Goal: Information Seeking & Learning: Learn about a topic

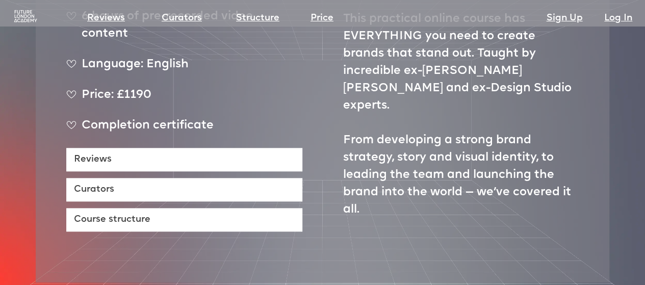
scroll to position [473, 0]
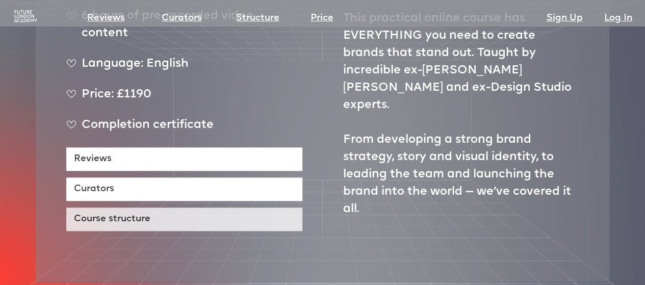
click at [200, 208] on link "Course structure" at bounding box center [184, 219] width 236 height 23
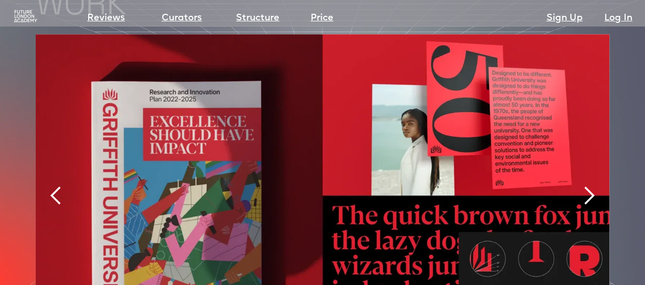
scroll to position [2155, 0]
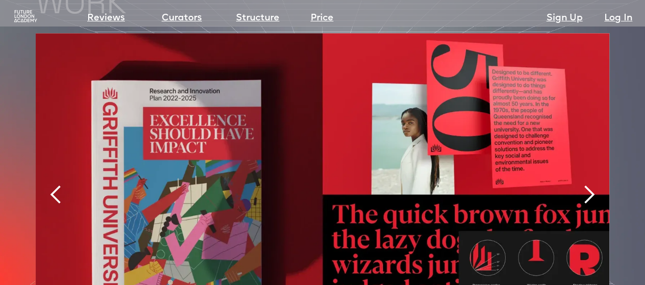
click at [583, 185] on div "next slide" at bounding box center [589, 195] width 20 height 20
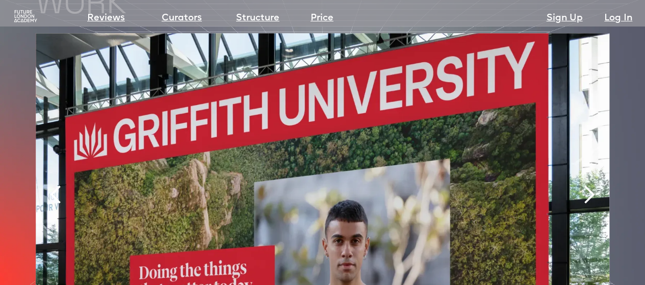
click at [583, 185] on div "next slide" at bounding box center [589, 195] width 20 height 20
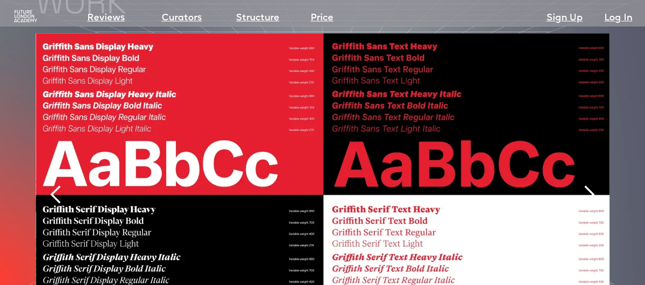
click at [583, 185] on div "next slide" at bounding box center [589, 195] width 20 height 20
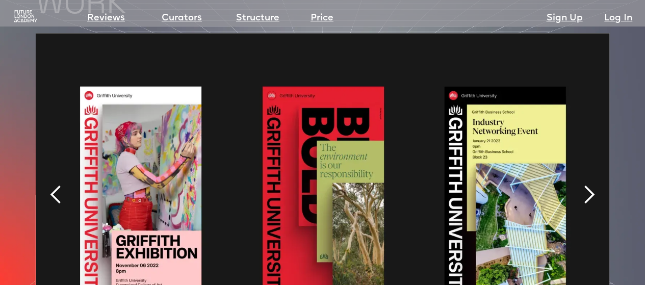
click at [583, 185] on div "next slide" at bounding box center [589, 195] width 20 height 20
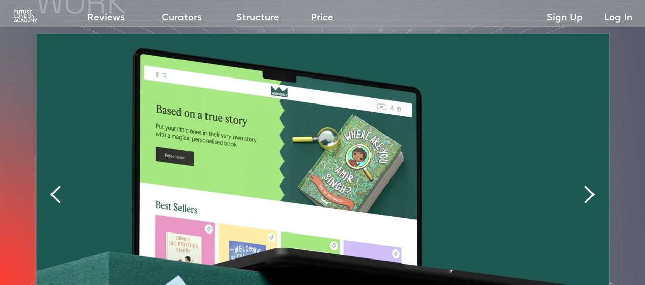
click at [592, 185] on div "next slide" at bounding box center [589, 195] width 20 height 20
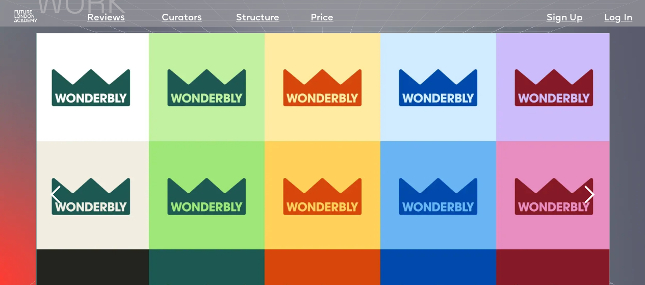
click at [592, 185] on div "next slide" at bounding box center [589, 195] width 20 height 20
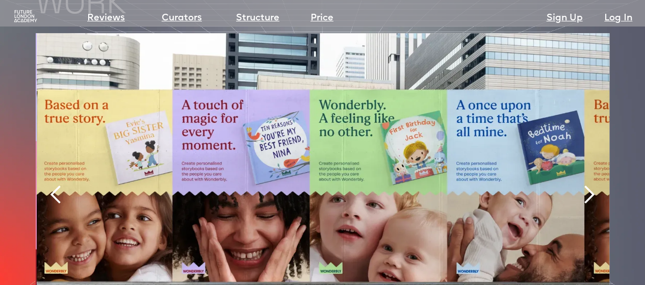
click at [592, 185] on div "next slide" at bounding box center [589, 195] width 20 height 20
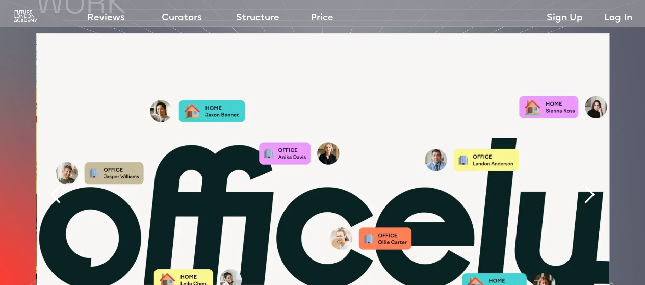
click at [592, 185] on div "next slide" at bounding box center [589, 195] width 20 height 20
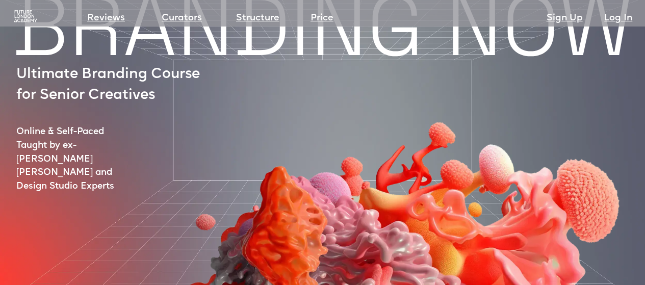
scroll to position [0, 0]
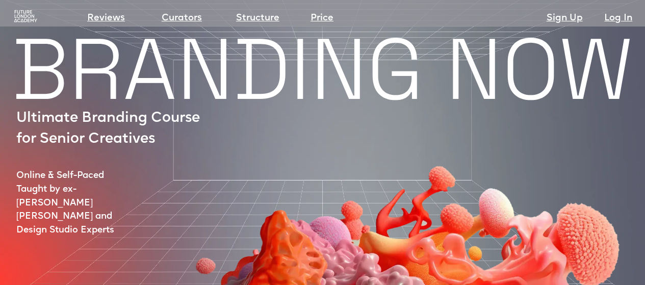
click at [28, 16] on img at bounding box center [25, 16] width 25 height 13
click at [27, 14] on img at bounding box center [25, 16] width 25 height 13
click at [18, 12] on img at bounding box center [25, 16] width 25 height 13
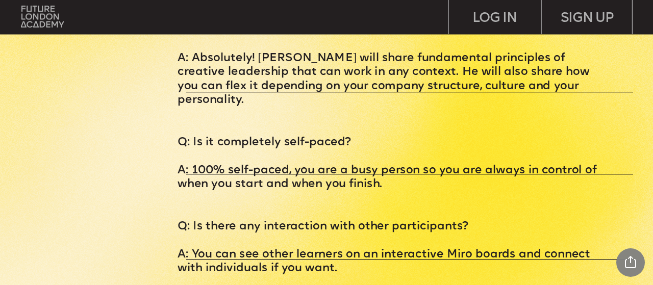
scroll to position [3355, 0]
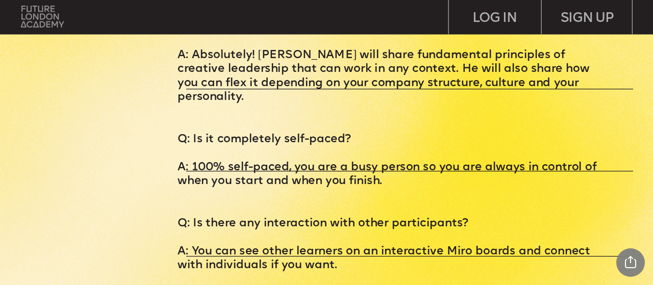
click at [50, 24] on img at bounding box center [42, 17] width 43 height 22
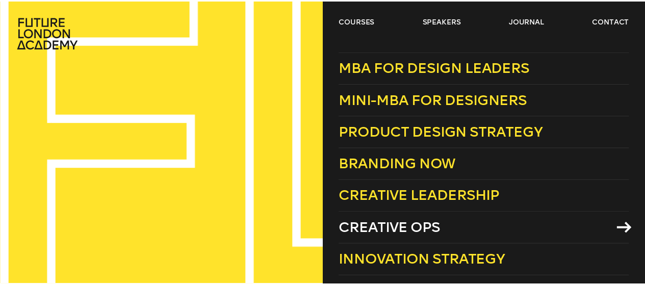
scroll to position [6, 0]
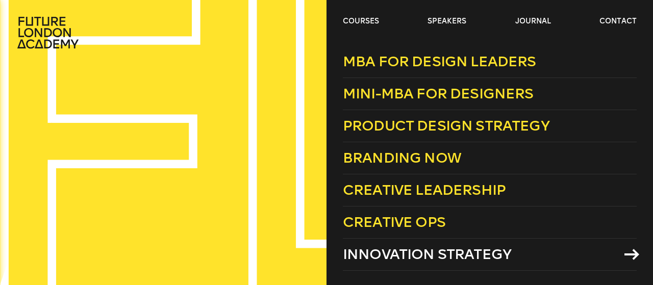
click at [440, 246] on span "Innovation Strategy" at bounding box center [427, 254] width 168 height 17
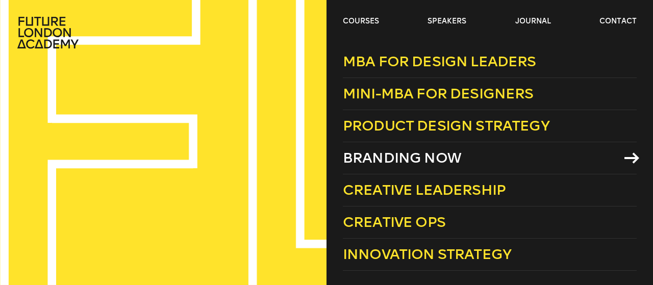
click at [398, 156] on span "Branding Now" at bounding box center [402, 157] width 118 height 17
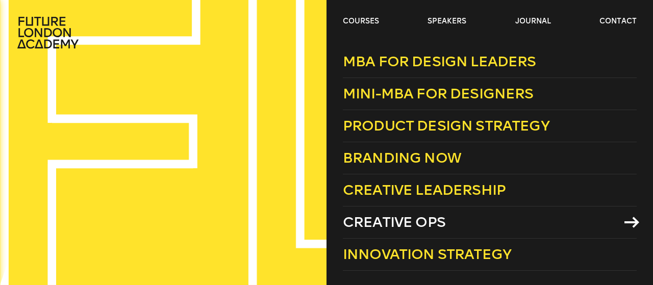
click at [418, 229] on link "Creative Ops" at bounding box center [490, 223] width 294 height 32
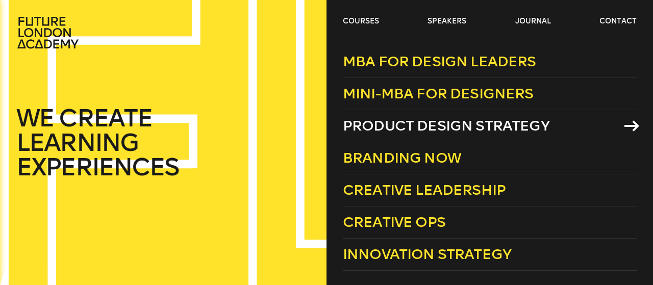
click at [411, 124] on span "Product Design Strategy" at bounding box center [446, 125] width 207 height 17
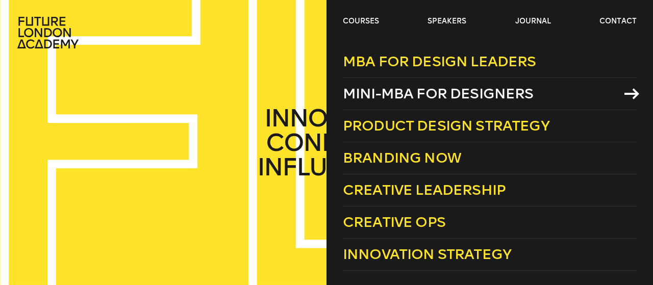
click at [410, 99] on span "Mini-MBA for Designers" at bounding box center [438, 93] width 191 height 17
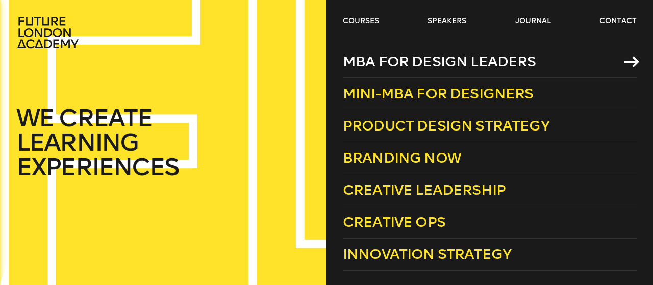
click at [378, 54] on span "MBA for Design Leaders" at bounding box center [439, 61] width 193 height 17
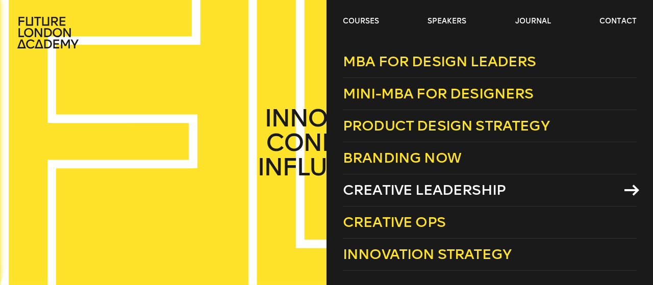
click at [424, 184] on span "Creative Leadership" at bounding box center [424, 190] width 163 height 17
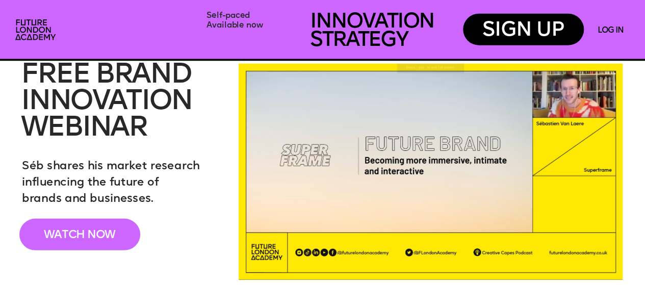
scroll to position [1326, 0]
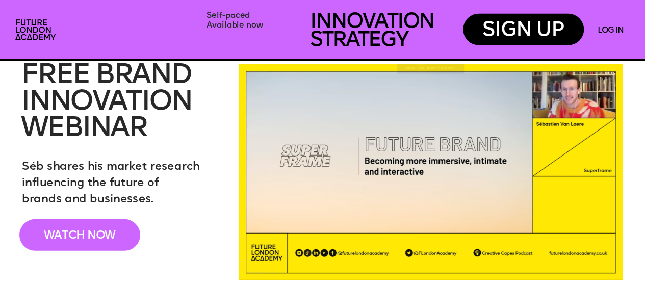
click at [100, 229] on div "WATCH NOW" at bounding box center [79, 235] width 121 height 32
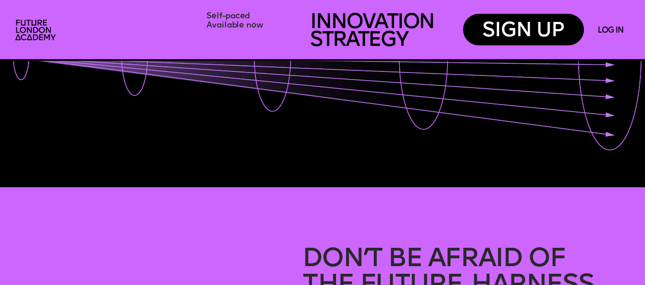
scroll to position [0, 0]
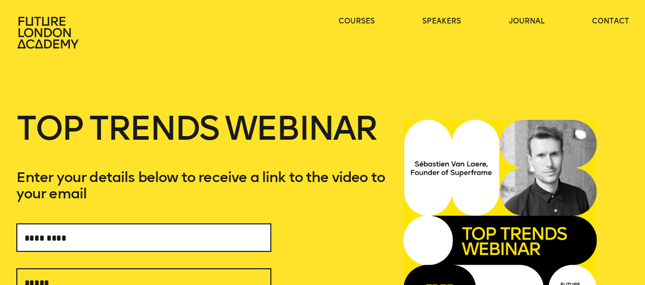
click at [95, 224] on input "text" at bounding box center [143, 237] width 255 height 29
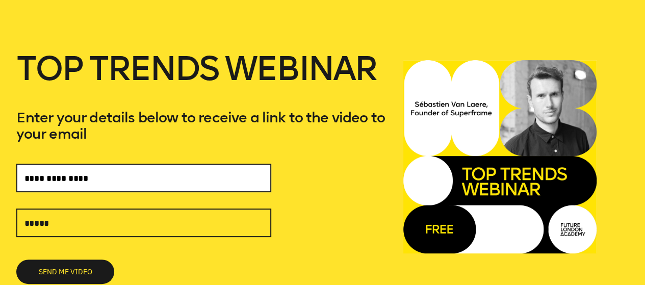
scroll to position [67, 0]
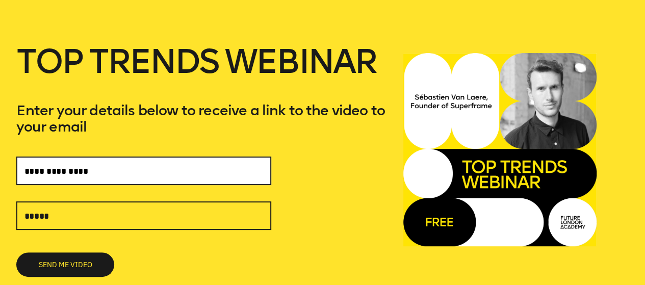
type input "**********"
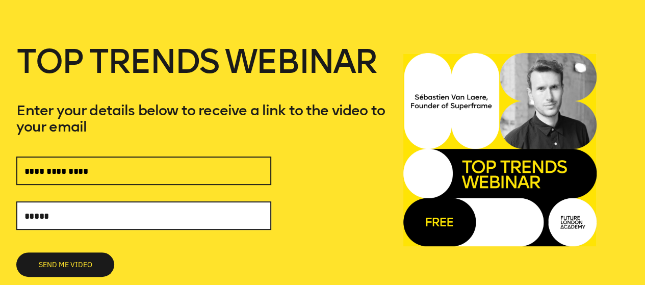
click at [62, 213] on input "text" at bounding box center [143, 215] width 255 height 29
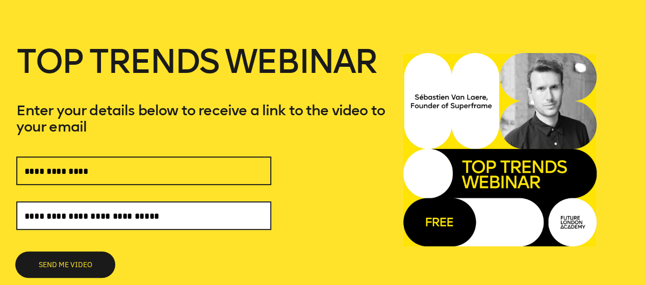
type input "**********"
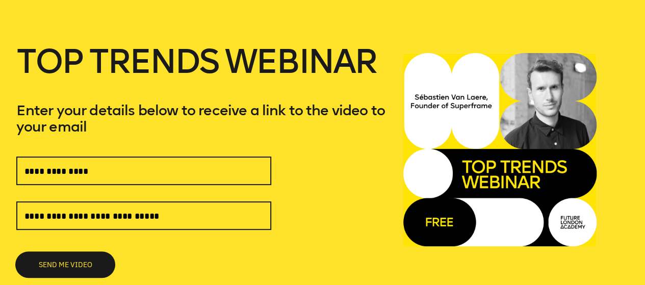
click at [86, 260] on button "SEND ME VIDEO" at bounding box center [65, 264] width 98 height 24
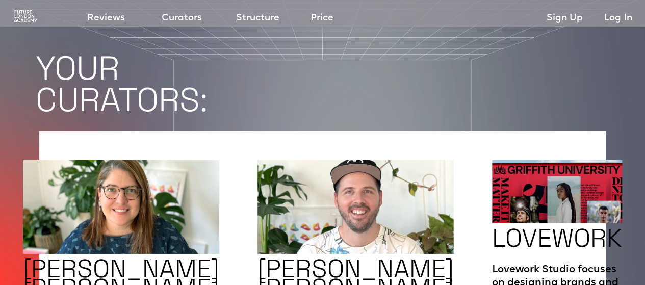
scroll to position [1591, 0]
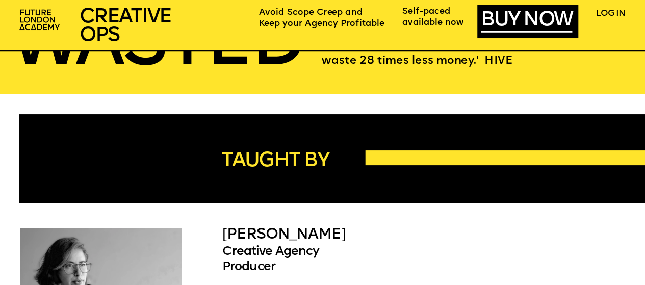
scroll to position [1611, 0]
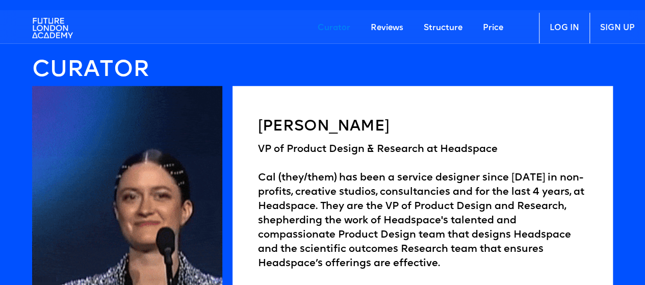
scroll to position [1380, 0]
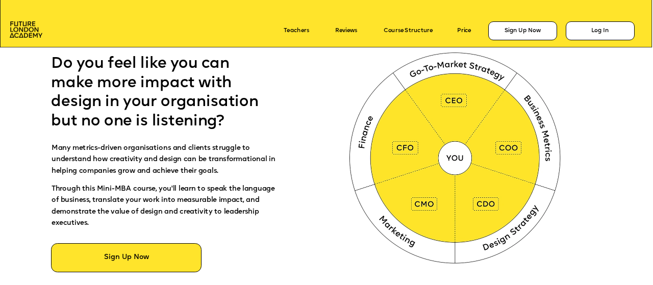
scroll to position [444, 0]
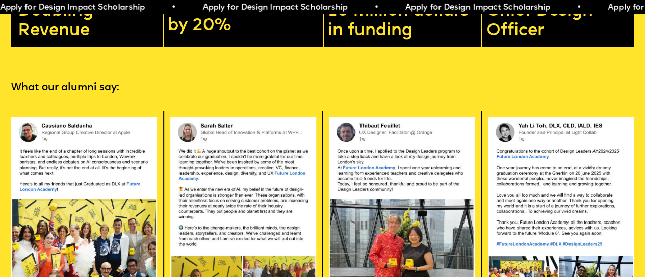
scroll to position [1753, 2]
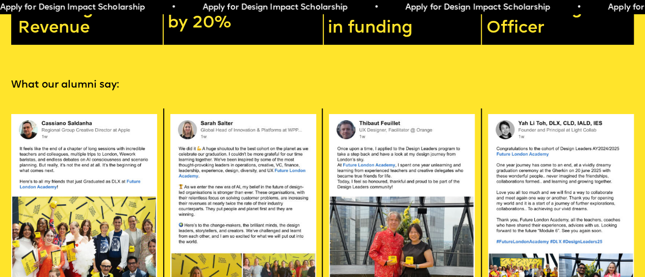
drag, startPoint x: 372, startPoint y: 41, endPoint x: 323, endPoint y: 63, distance: 53.6
click at [323, 45] on div "Lowering operational costs by 20%" at bounding box center [245, 8] width 158 height 72
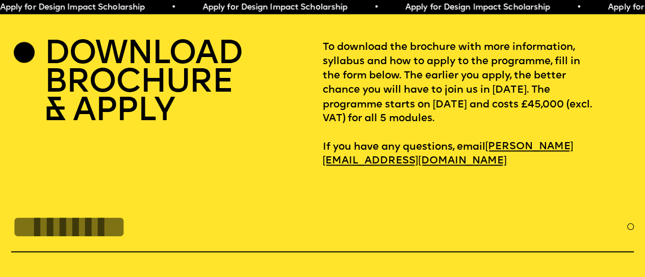
scroll to position [2808, 2]
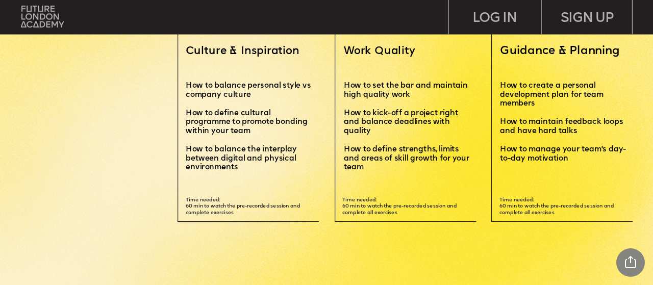
scroll to position [2207, 0]
